Goal: Task Accomplishment & Management: Use online tool/utility

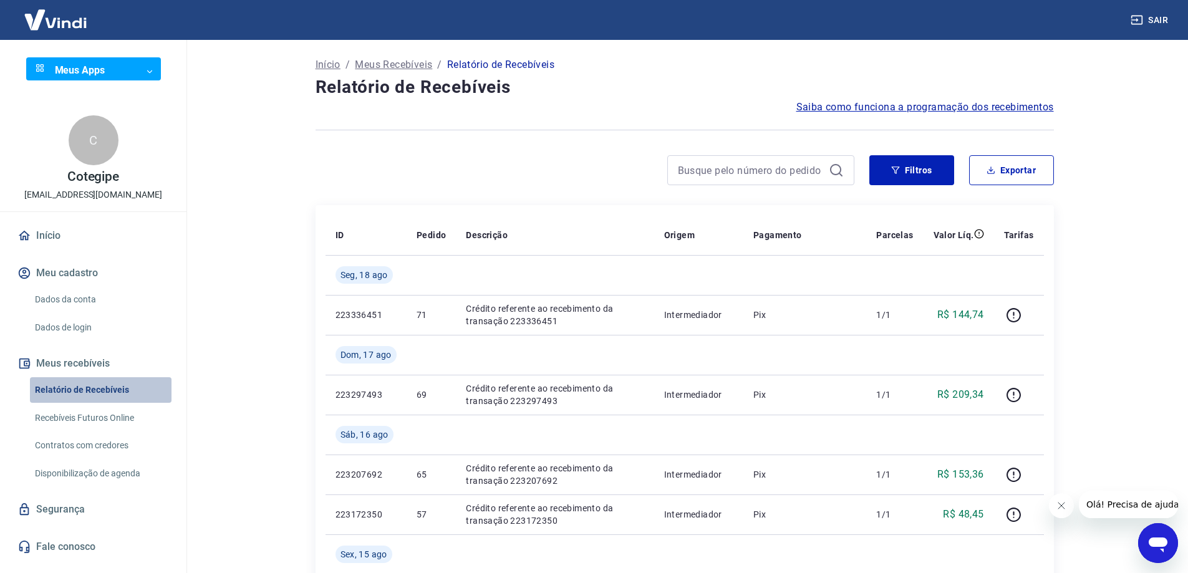
click at [86, 390] on link "Relatório de Recebíveis" at bounding box center [101, 390] width 142 height 26
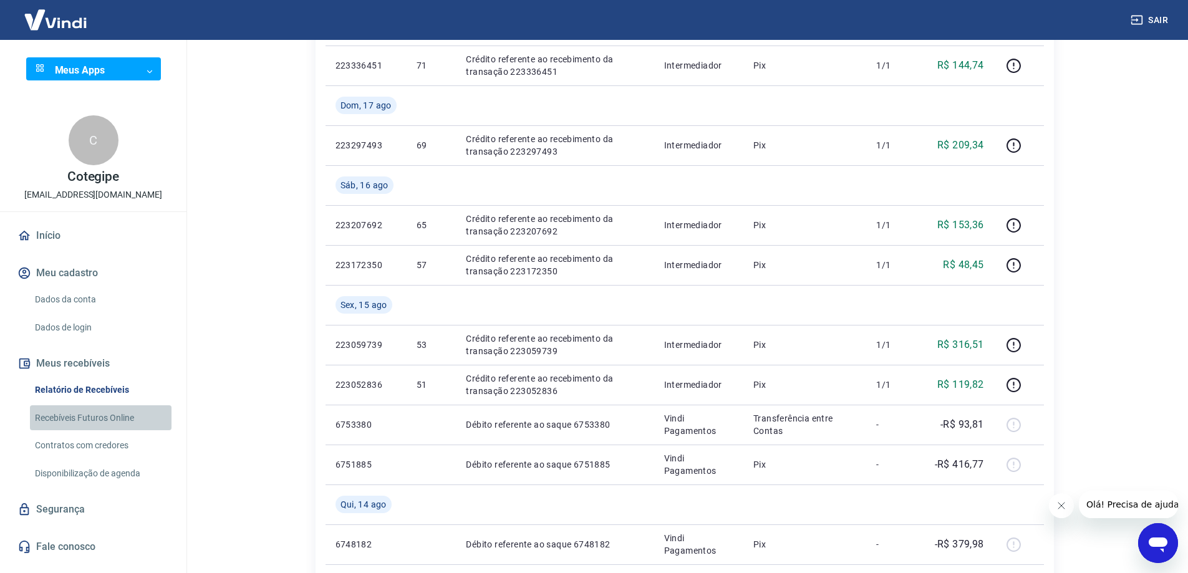
click at [70, 418] on link "Recebíveis Futuros Online" at bounding box center [101, 418] width 142 height 26
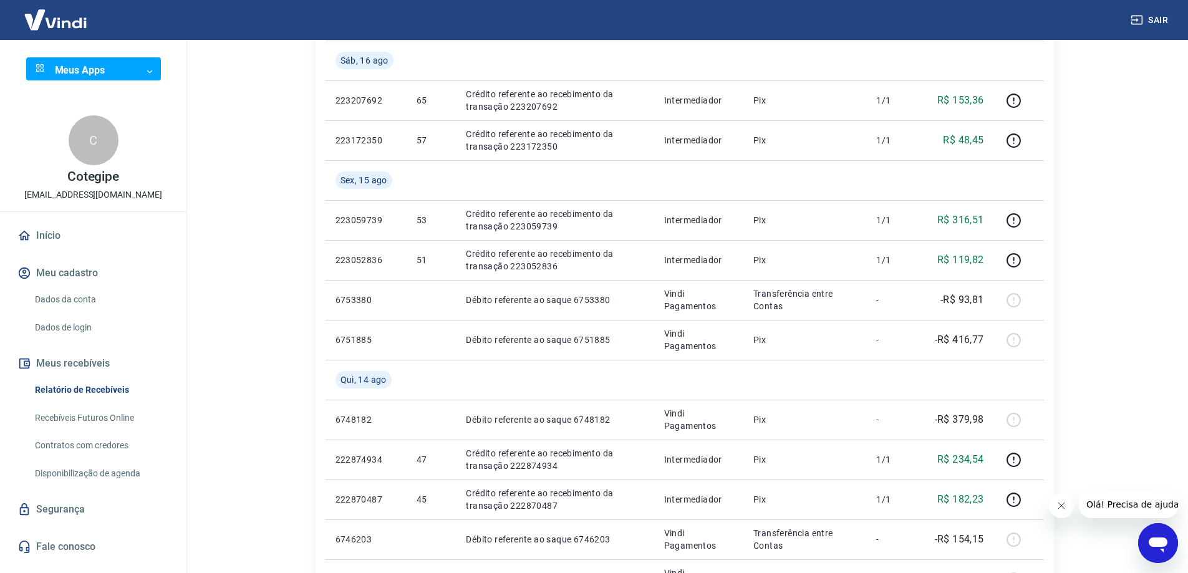
scroll to position [125, 0]
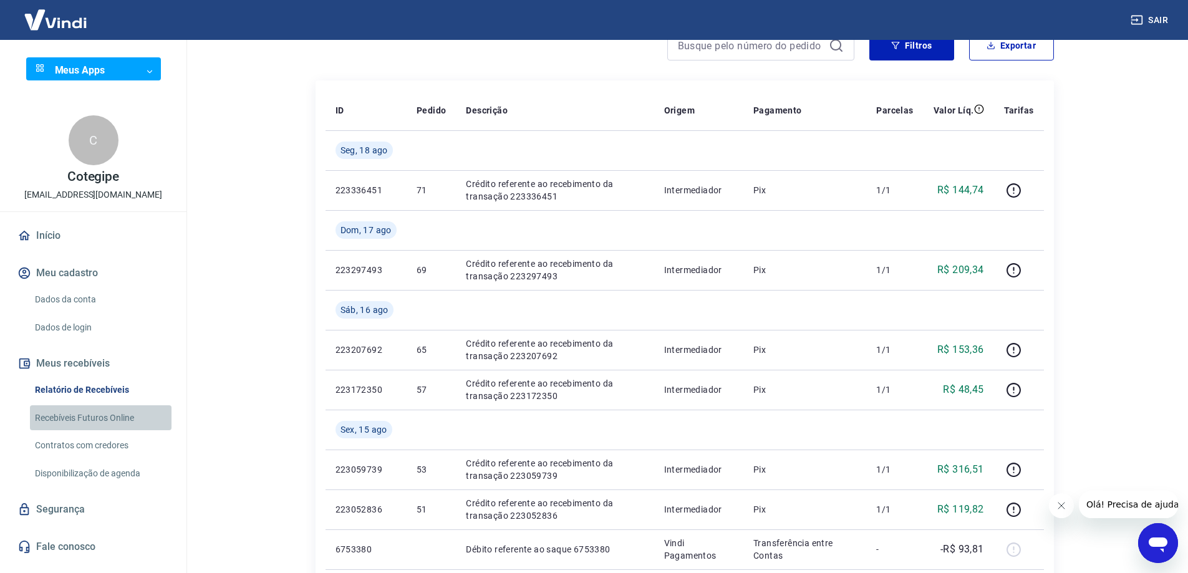
click at [82, 420] on link "Recebíveis Futuros Online" at bounding box center [101, 418] width 142 height 26
